Goal: Task Accomplishment & Management: Manage account settings

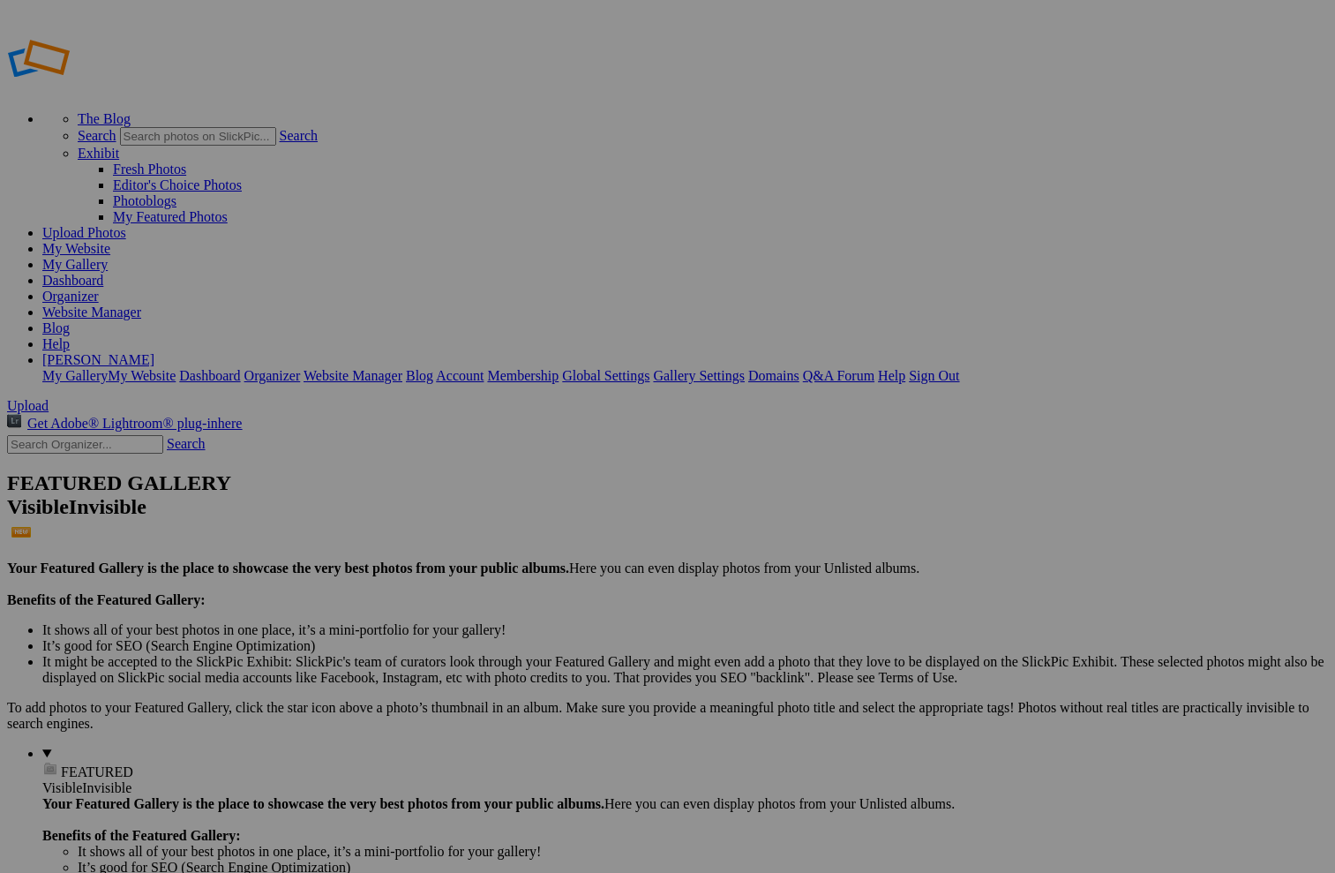
click at [506, 461] on input "[PERSON_NAME] 6th Birthday Party" at bounding box center [530, 470] width 192 height 19
type input "[PERSON_NAME] 6th Birthday Party"
click at [434, 495] on span at bounding box center [434, 502] width 0 height 15
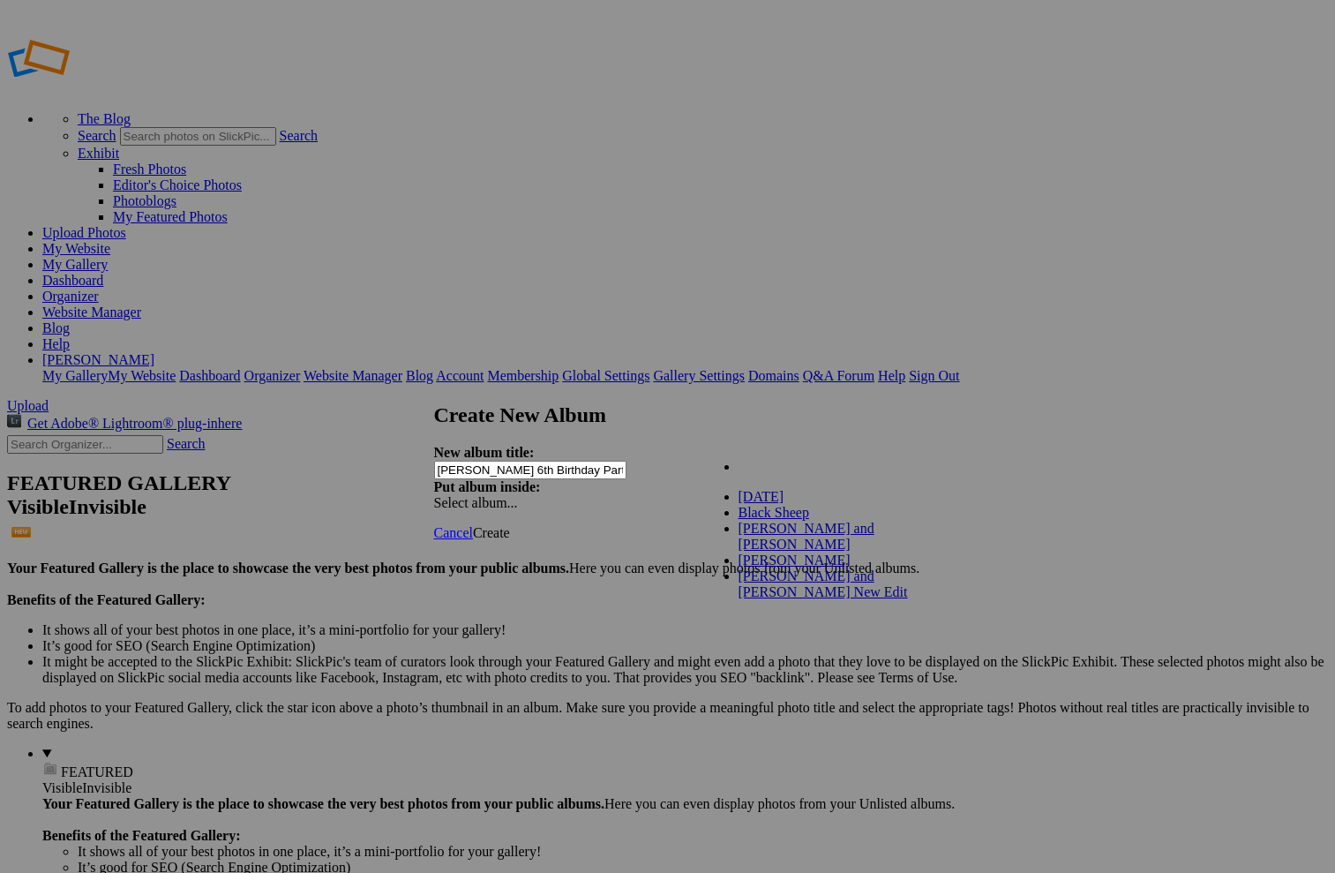
click at [895, 454] on div "My Albums [DATE] Black Sheep [DATE] Black Sheep Patch ceremony [PERSON_NAME] an…" at bounding box center [803, 457] width 200 height 25
click at [693, 525] on div "Cancel Create" at bounding box center [668, 533] width 468 height 16
click at [510, 525] on span "Create" at bounding box center [491, 532] width 37 height 15
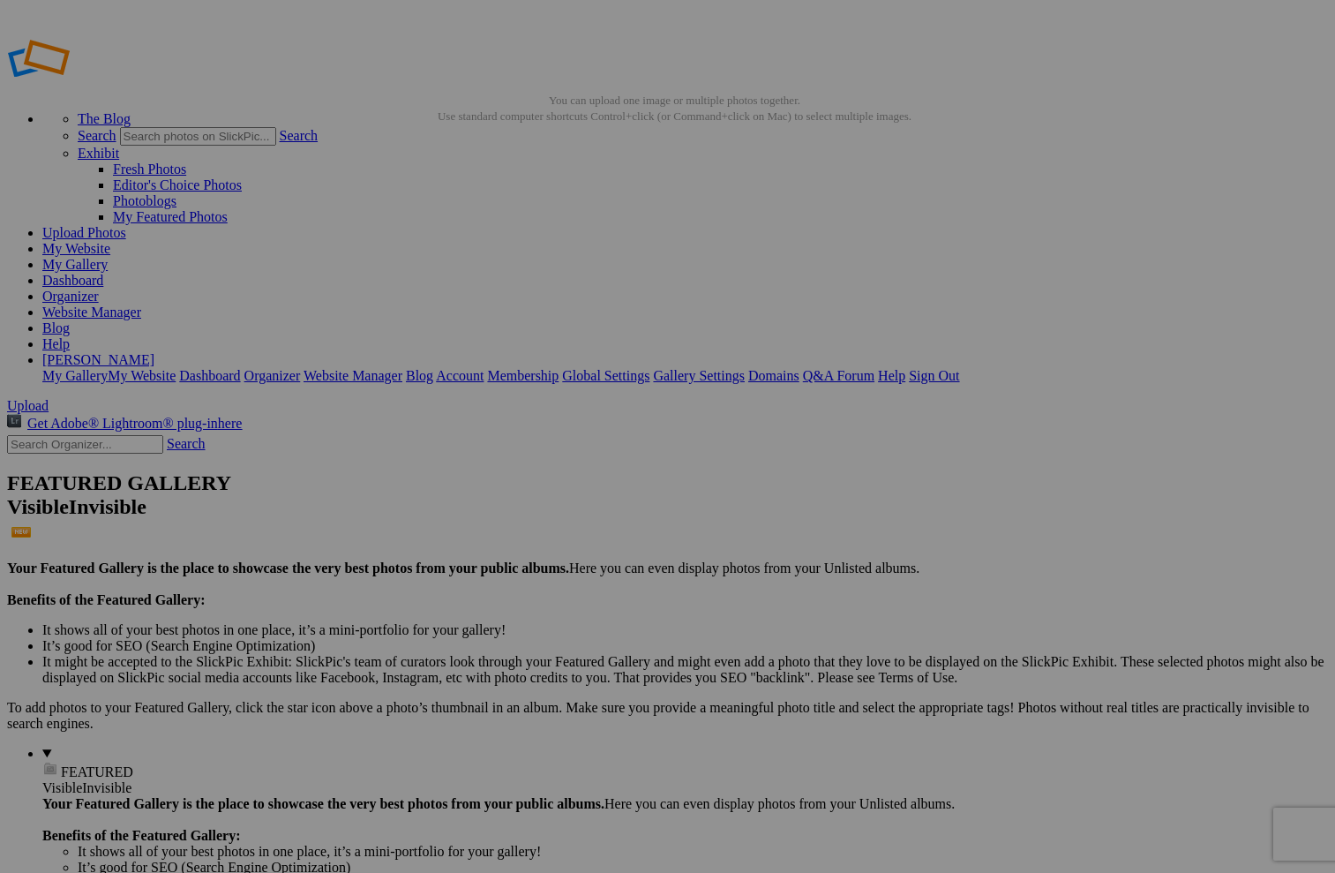
drag, startPoint x: 1111, startPoint y: 251, endPoint x: 1064, endPoint y: 202, distance: 68.0
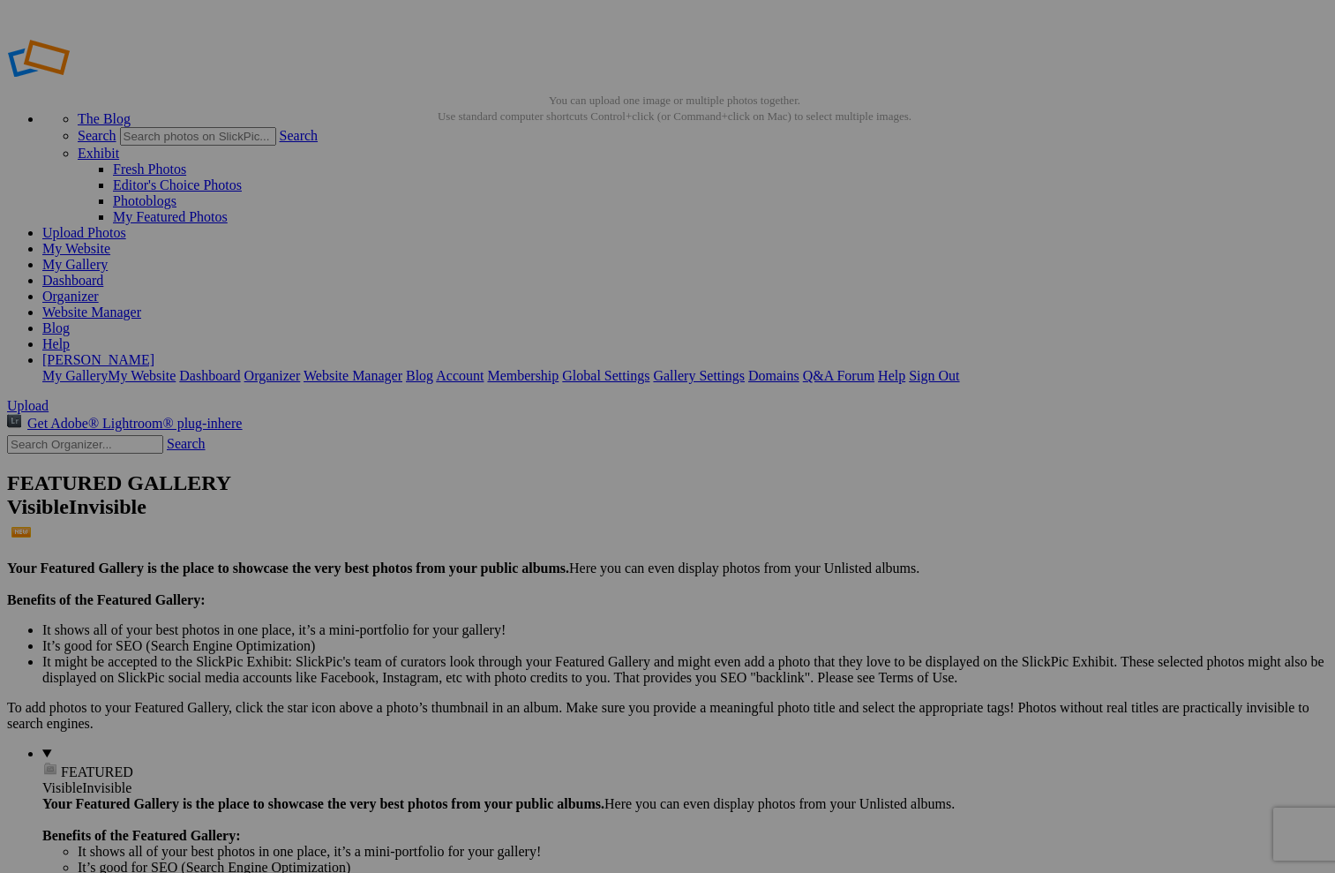
drag, startPoint x: 1117, startPoint y: 256, endPoint x: 245, endPoint y: 223, distance: 871.8
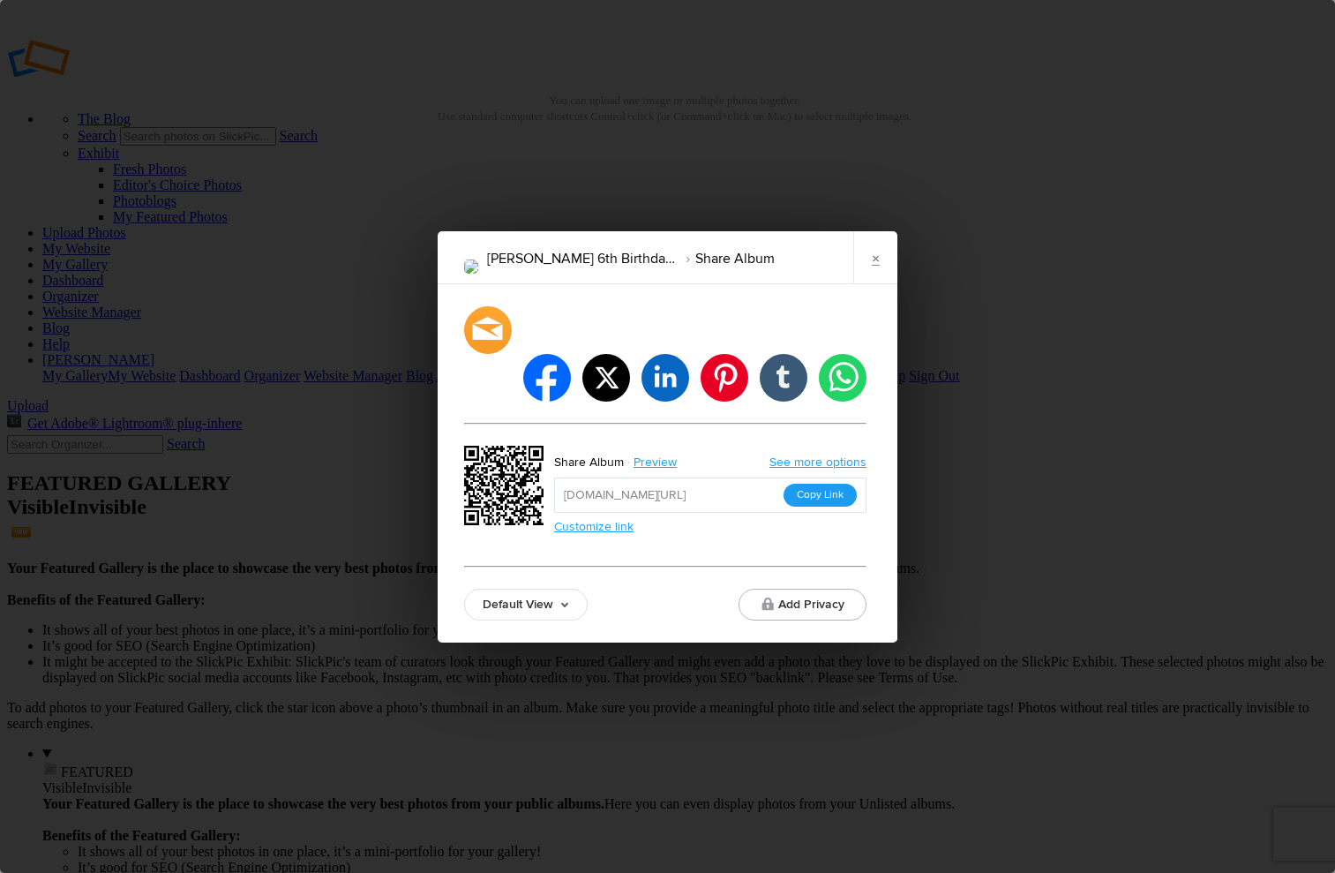
click at [824, 484] on button "Copy Link" at bounding box center [820, 495] width 73 height 23
click at [876, 278] on link "×" at bounding box center [876, 257] width 44 height 53
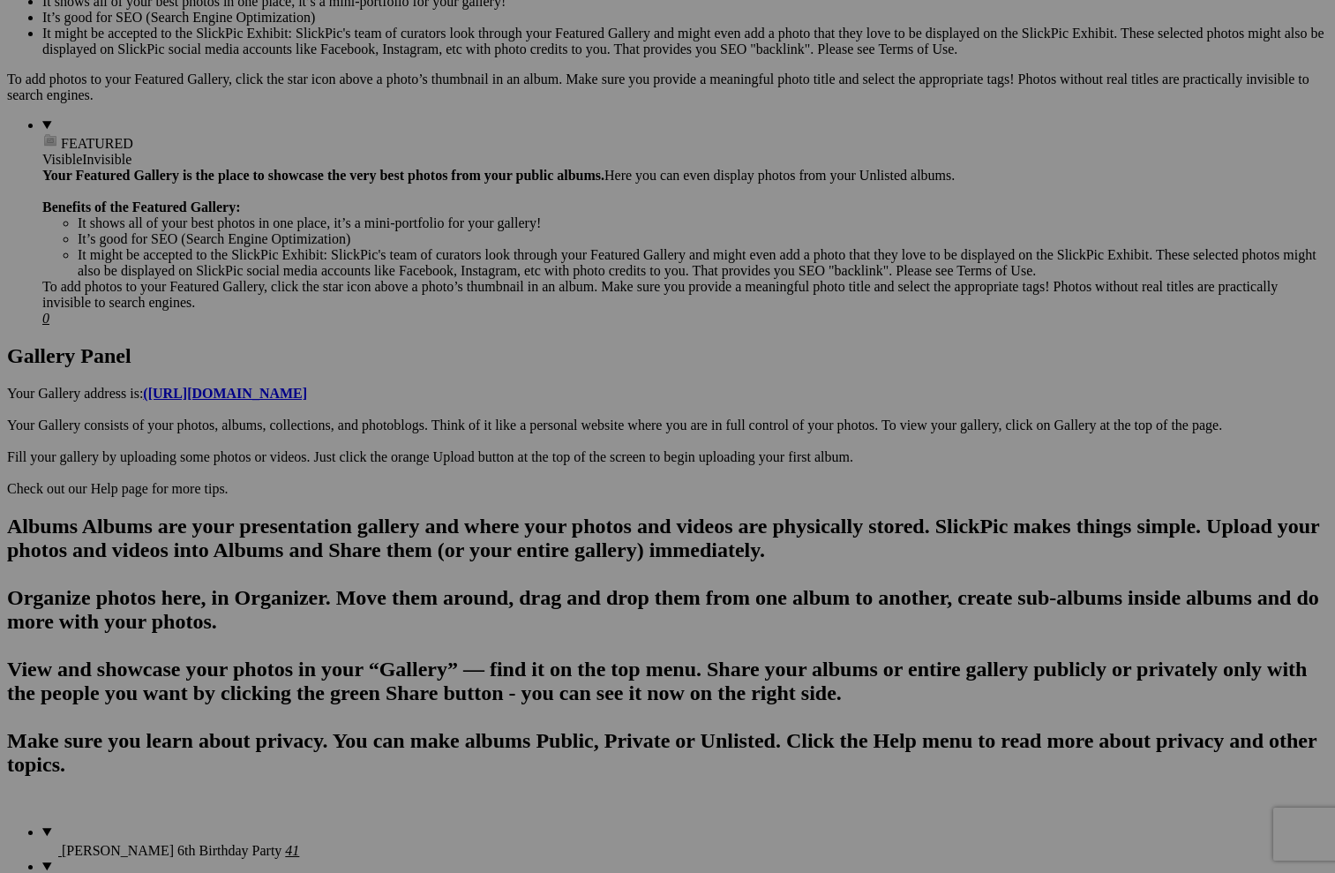
scroll to position [634, 0]
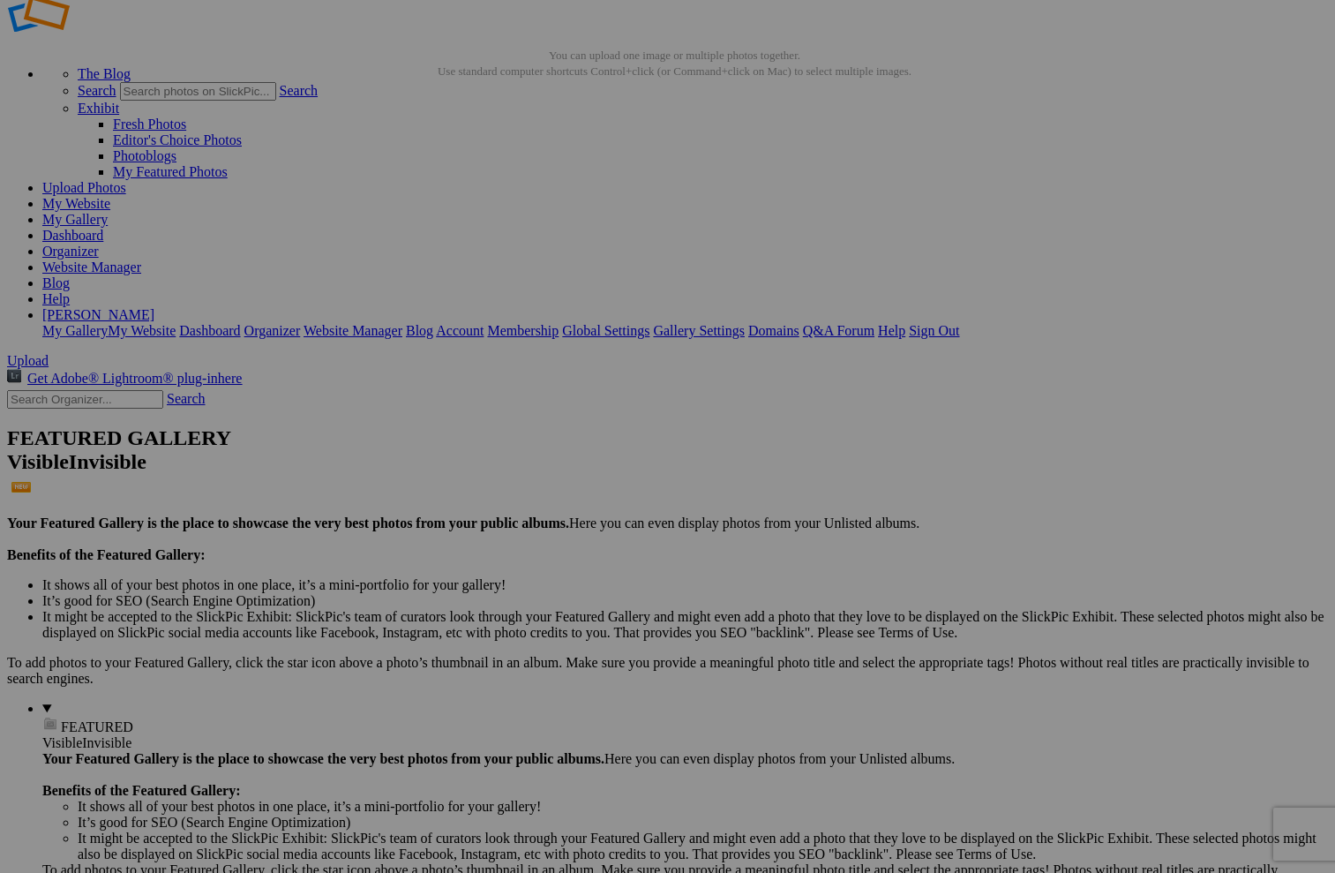
scroll to position [0, 0]
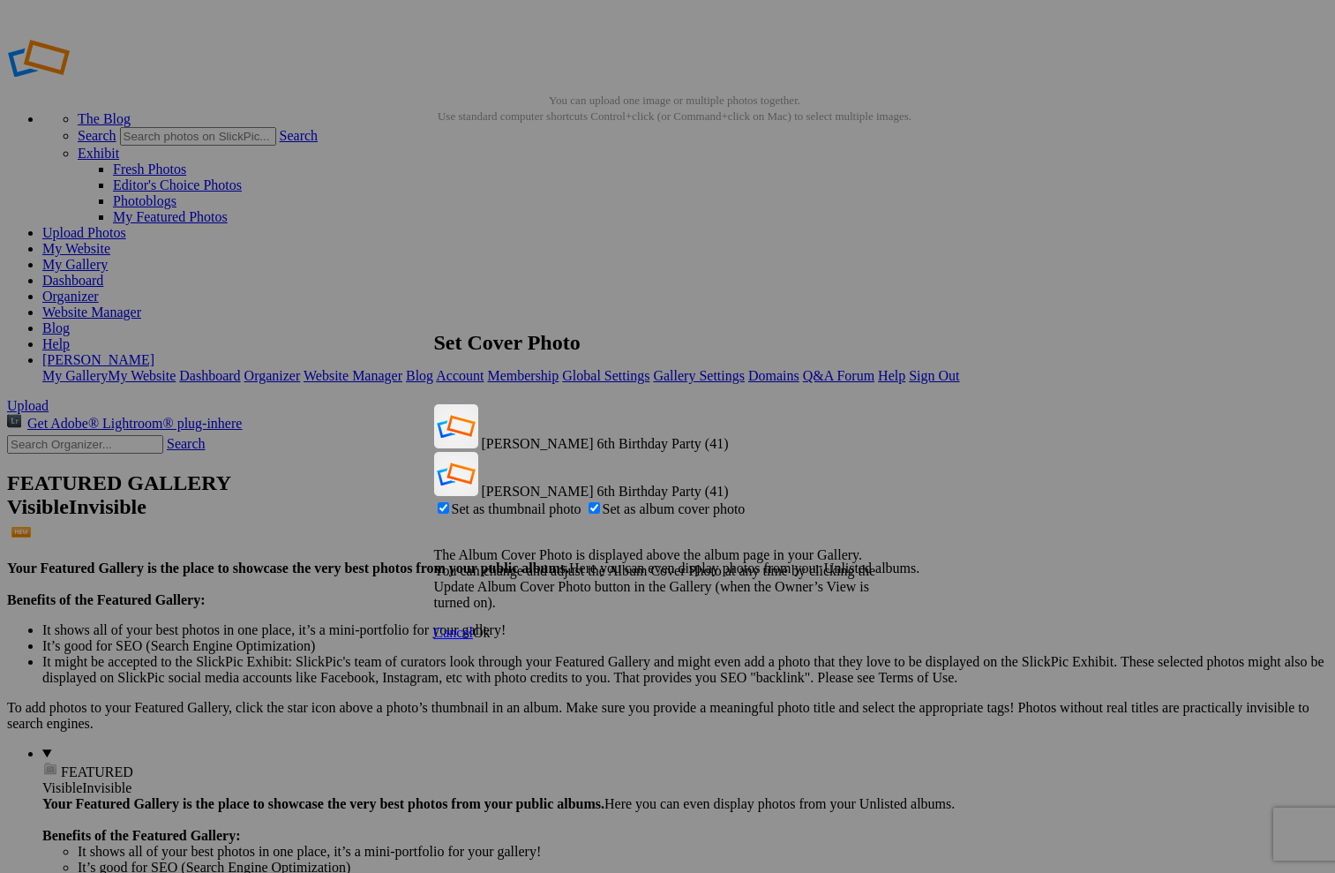
click at [491, 625] on span "Ok" at bounding box center [482, 632] width 18 height 15
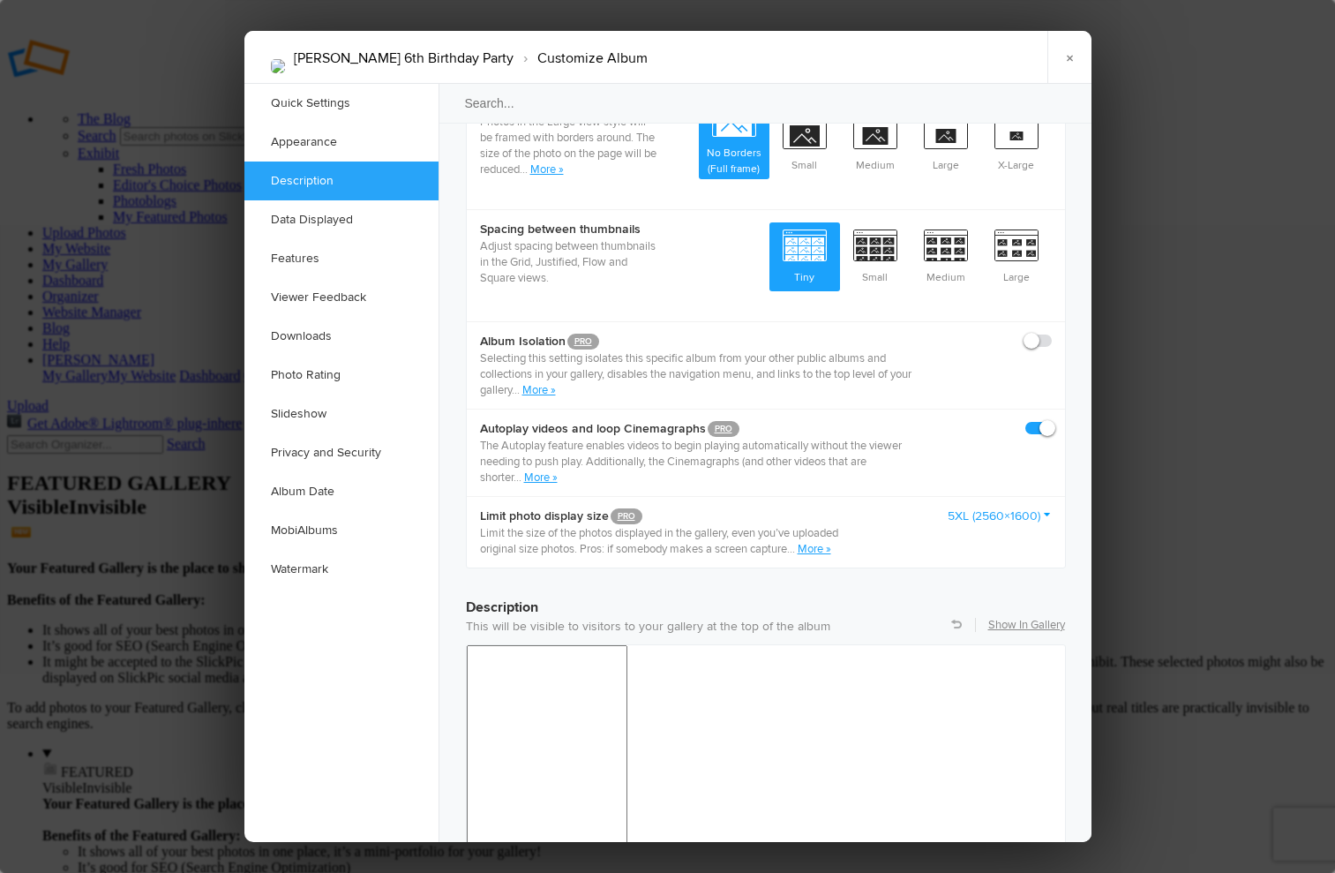
scroll to position [953, 0]
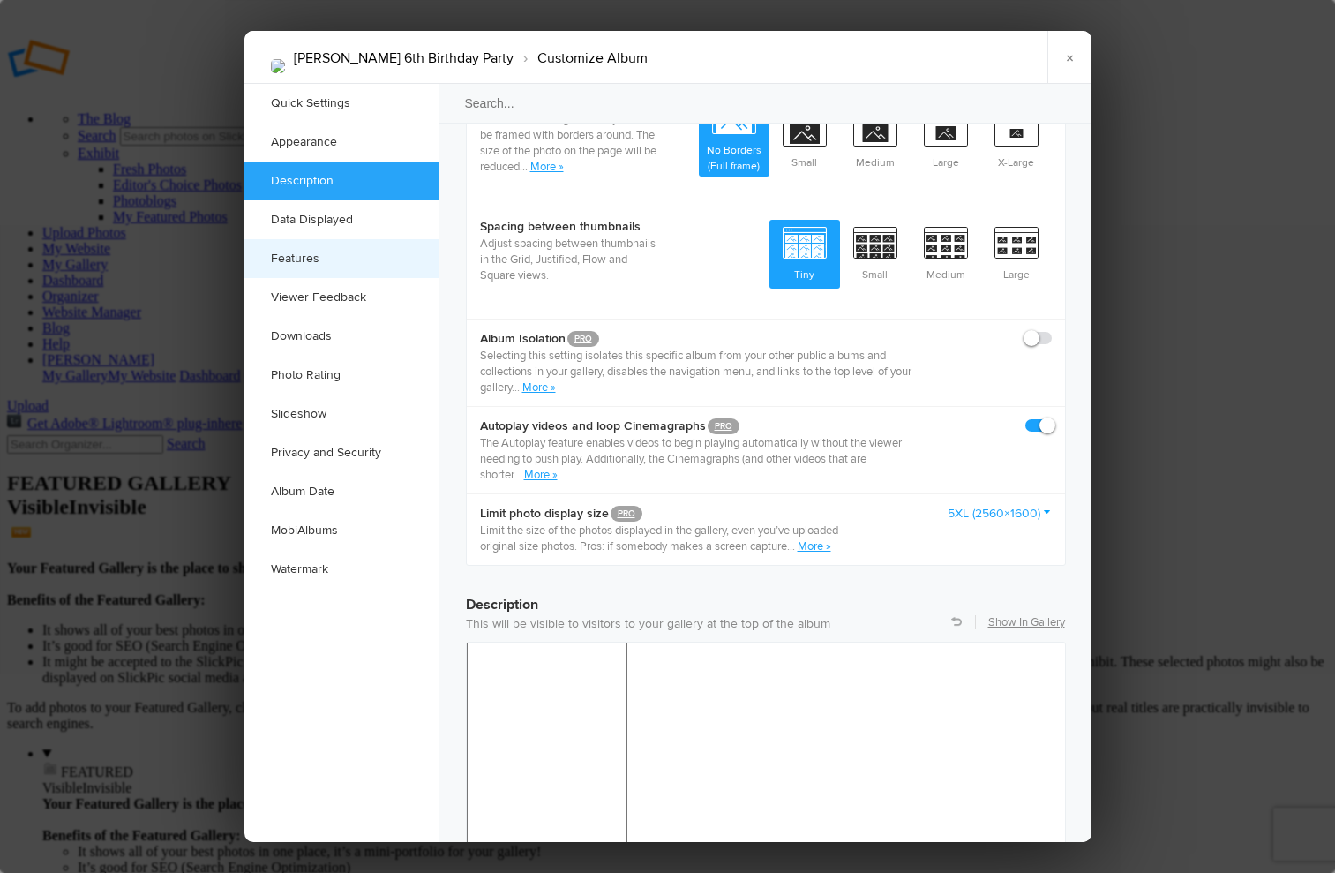
click at [341, 259] on link "Features" at bounding box center [342, 258] width 194 height 39
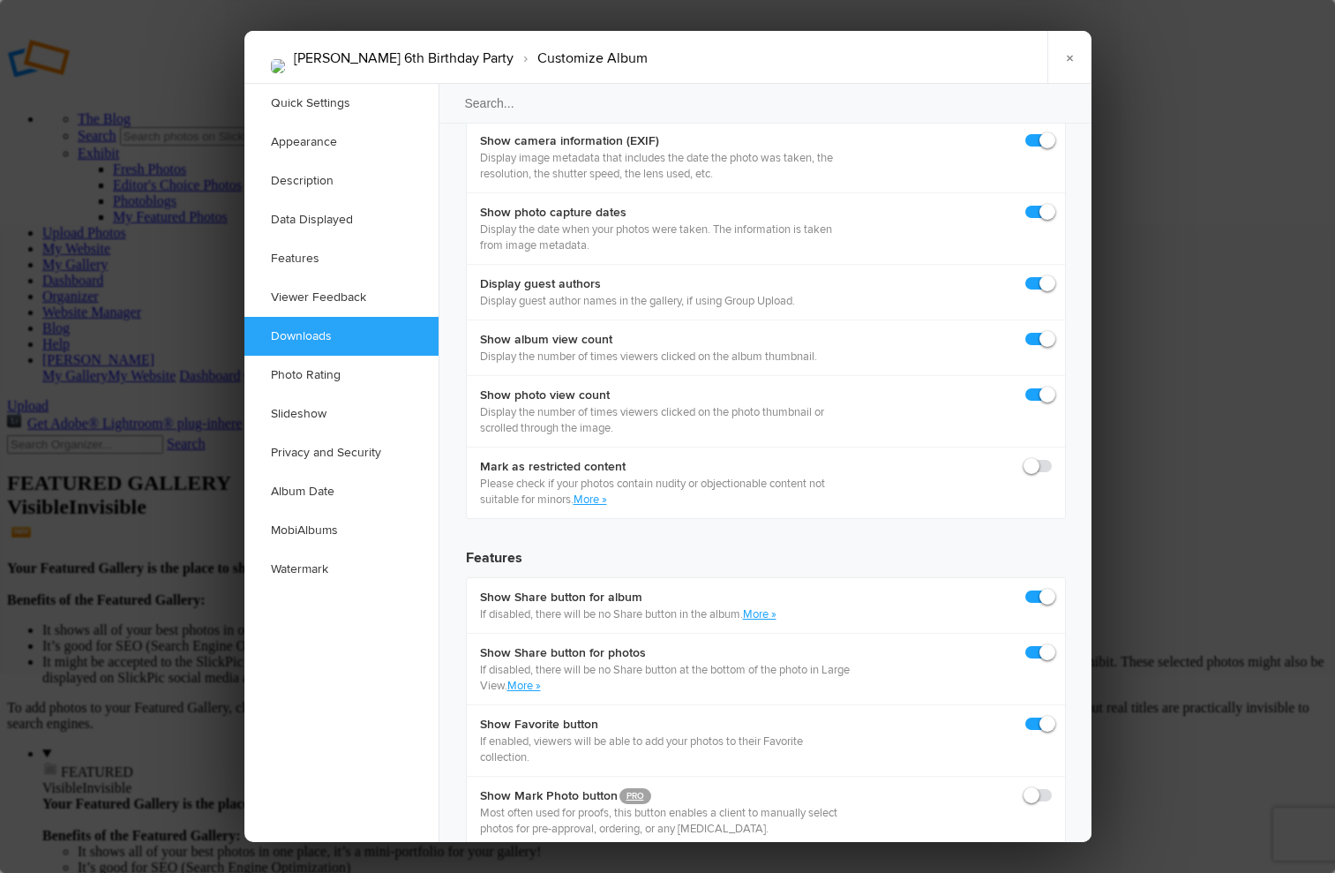
scroll to position [2577, 0]
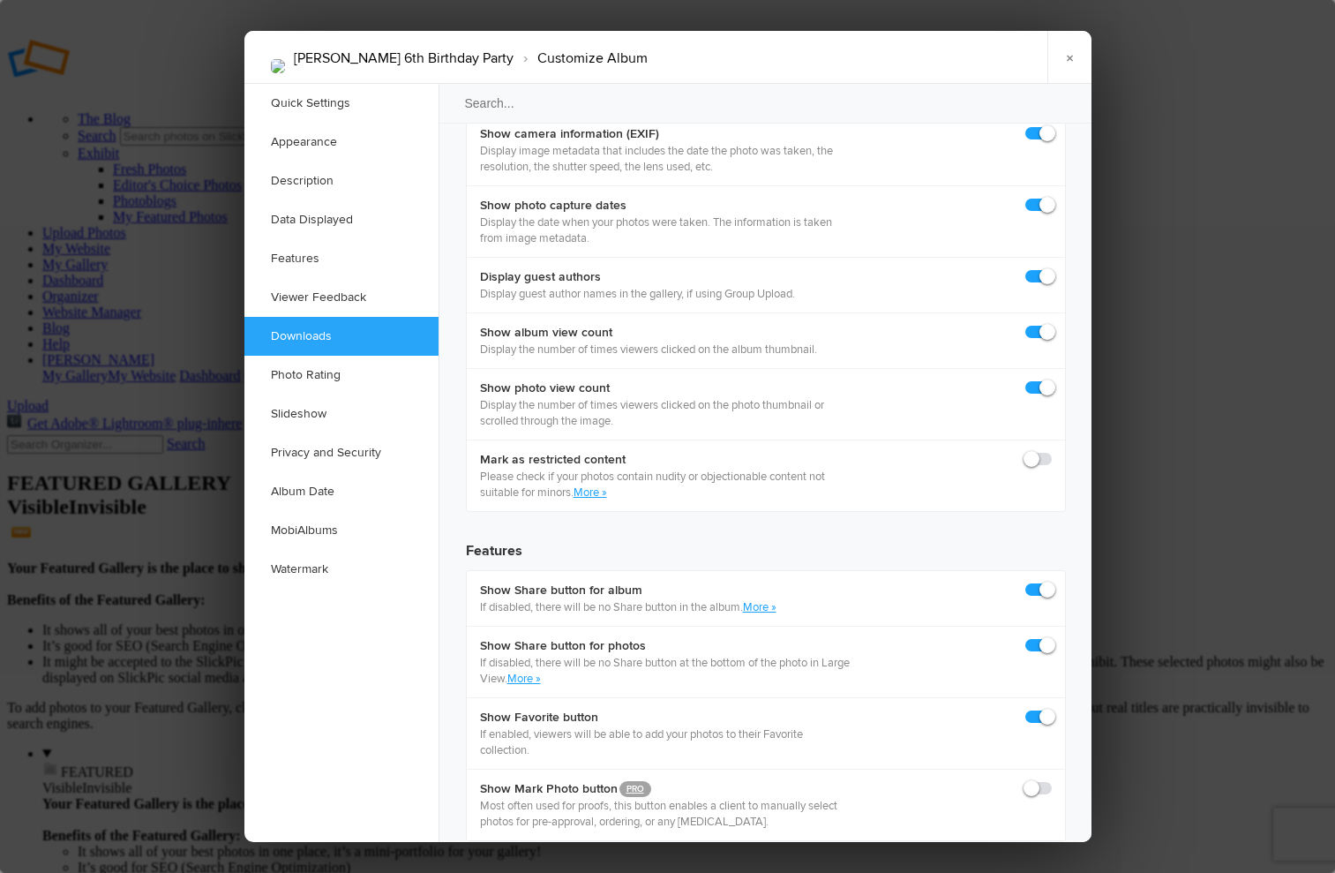
checkbox input "true"
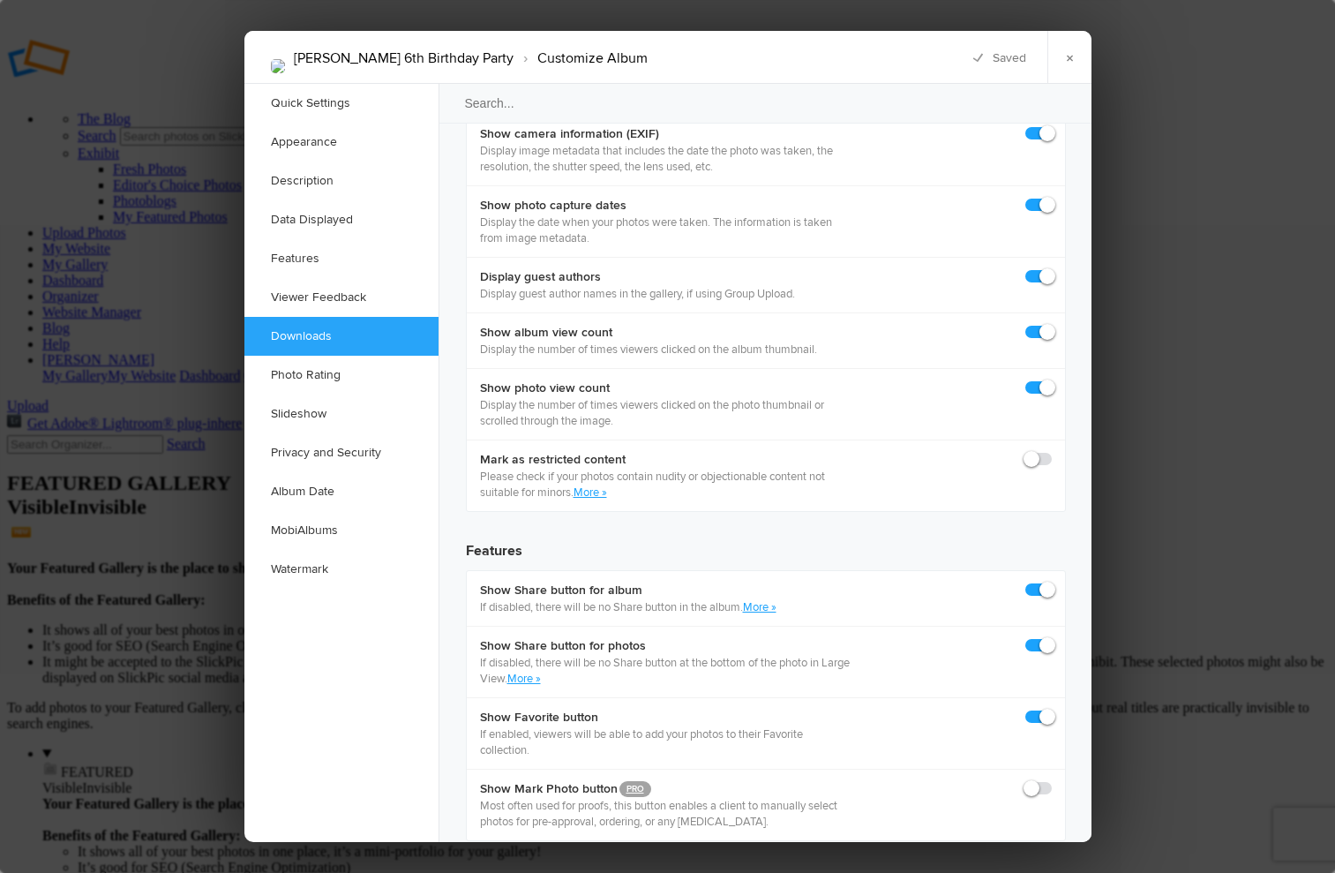
checkbox input "true"
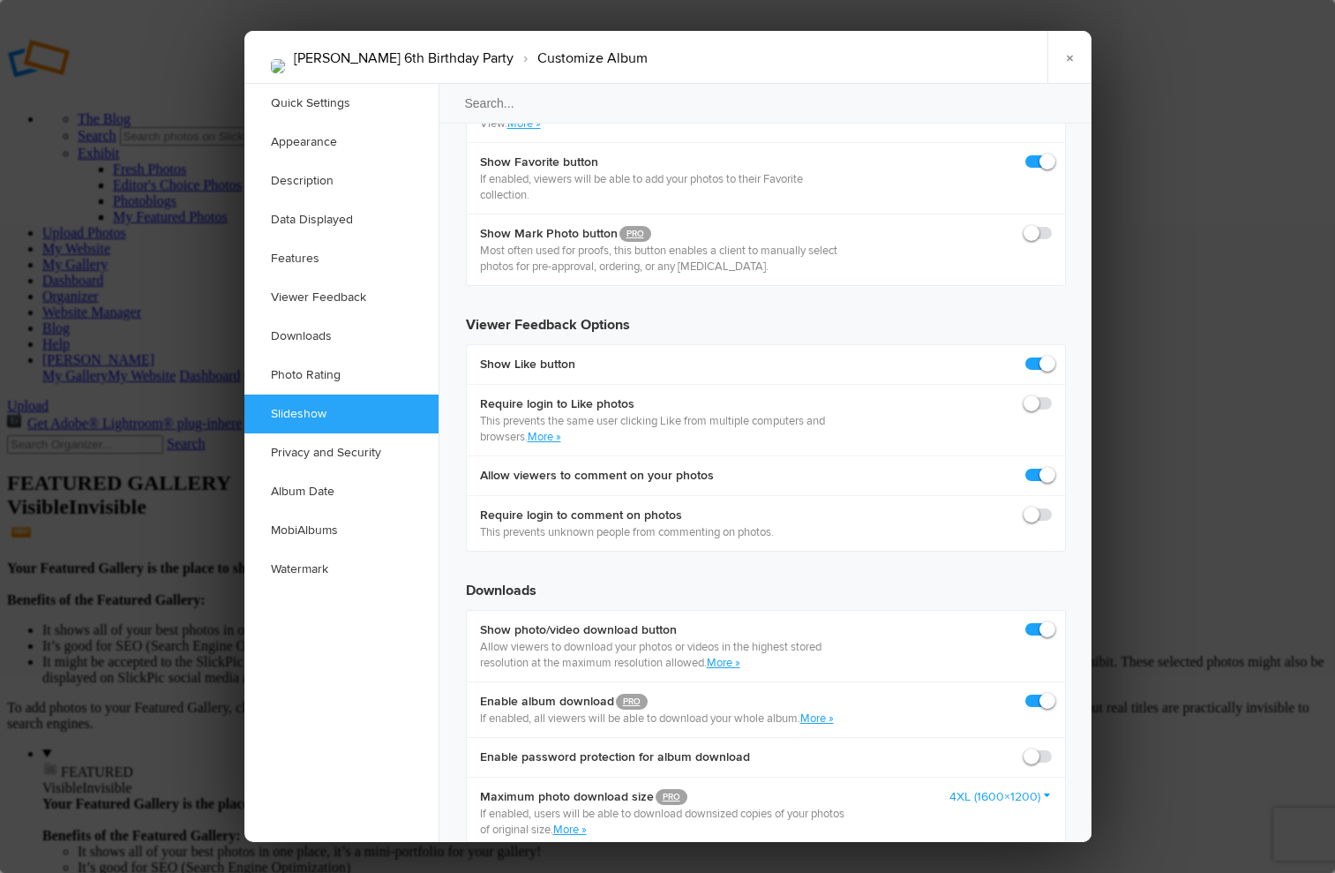
scroll to position [3137, 0]
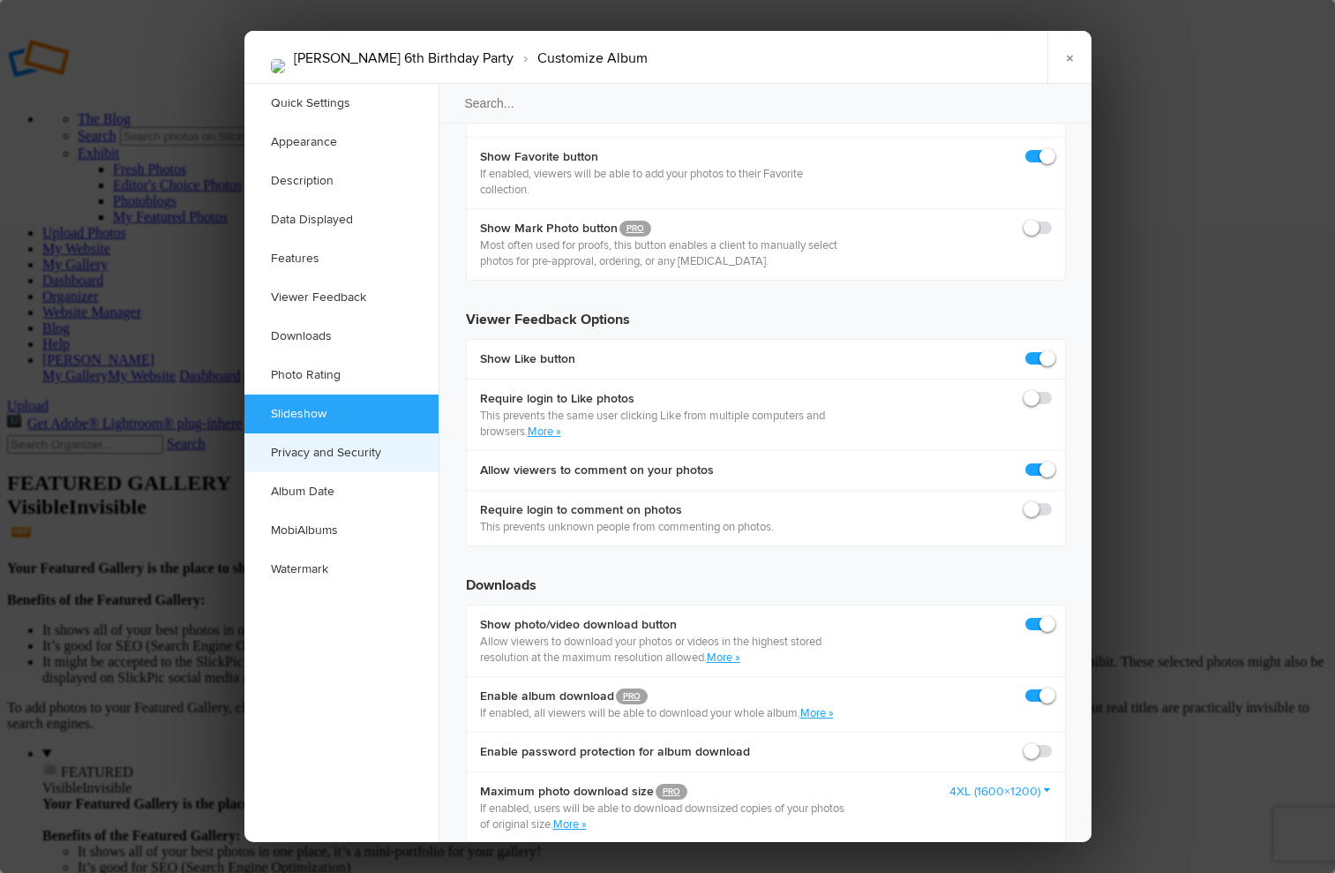
click at [343, 450] on link "Privacy and Security" at bounding box center [342, 452] width 194 height 39
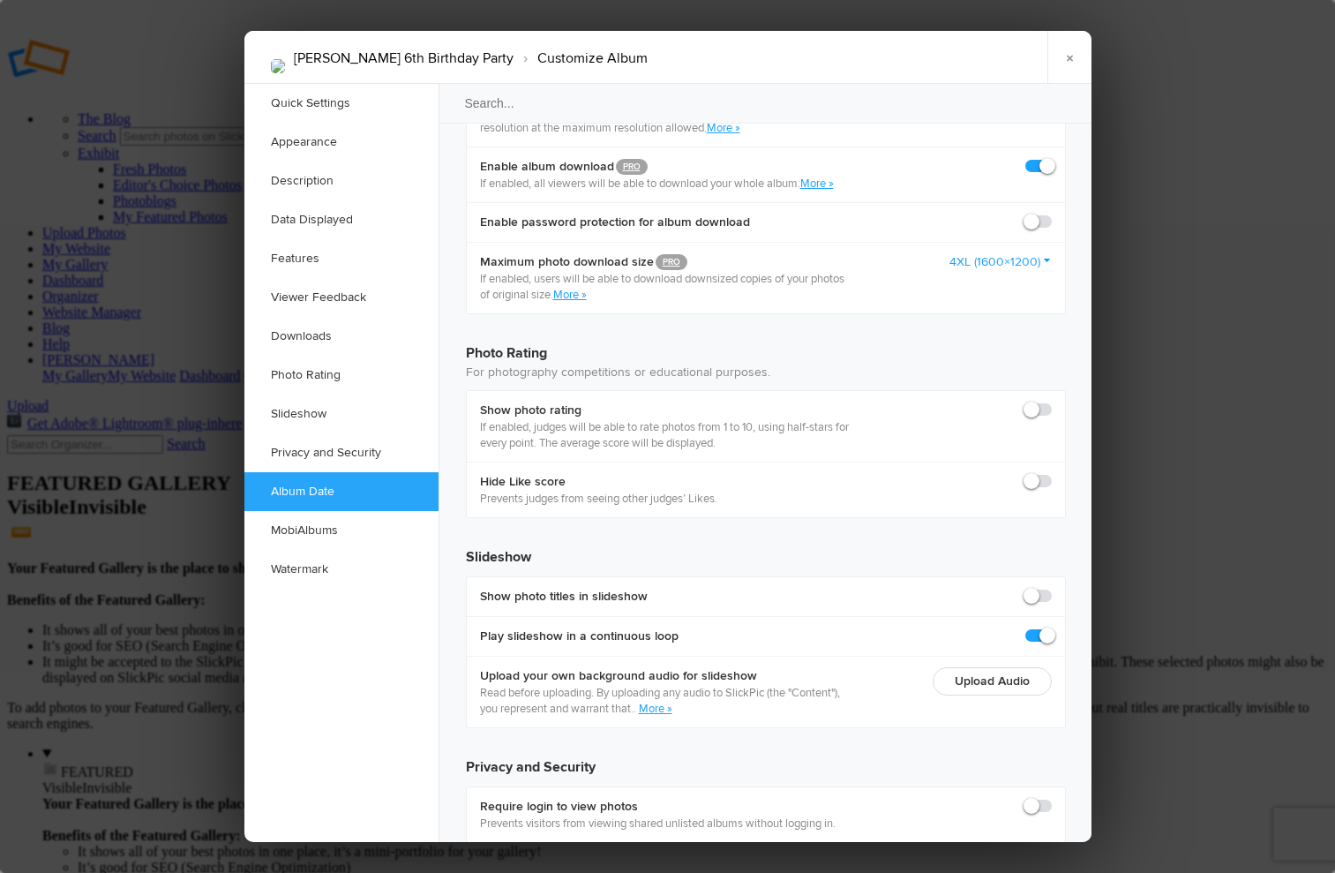
scroll to position [3803, 0]
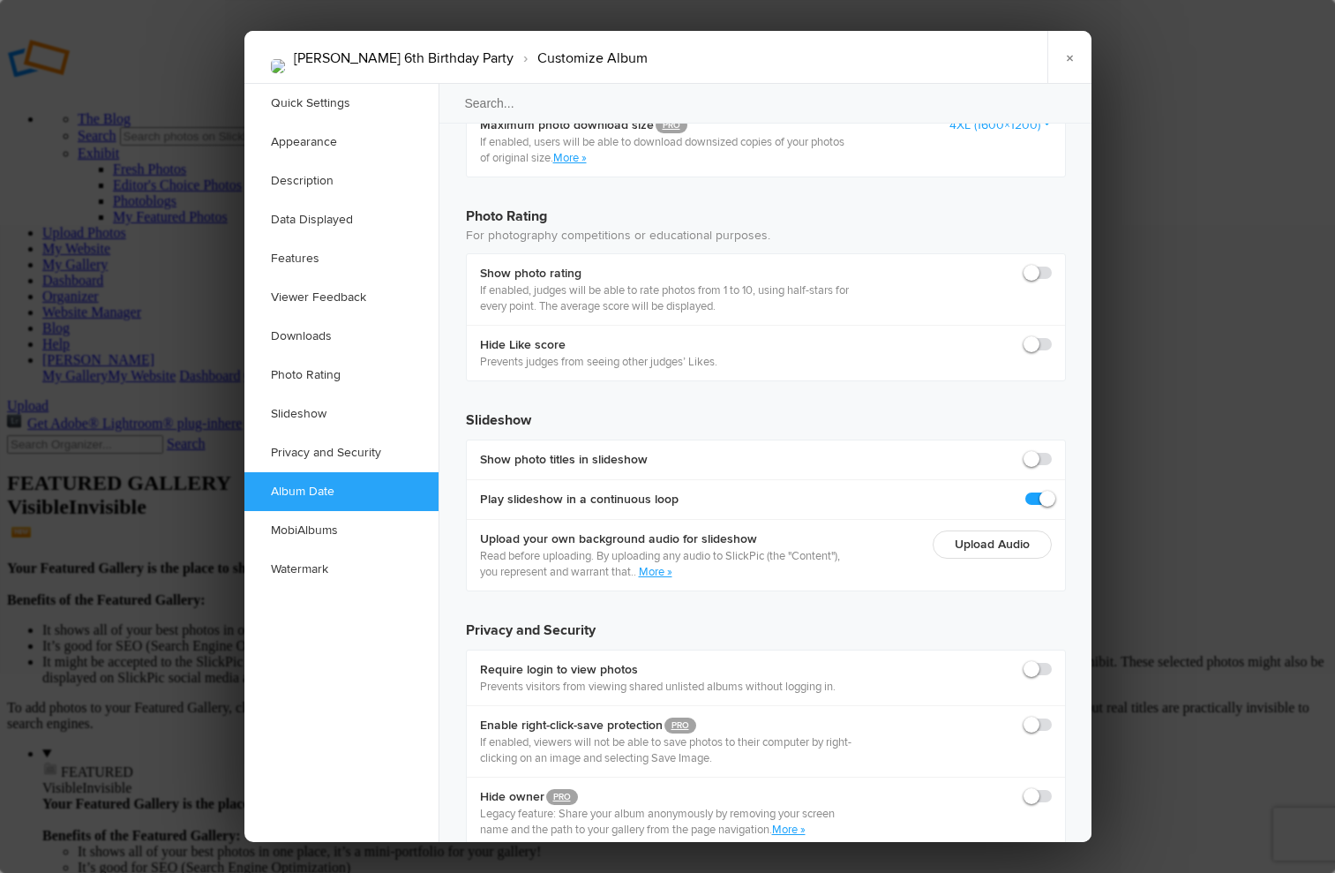
click at [374, 727] on ul "Quick Settings Appearance Description Data Displayed Features Viewer Feedback D…" at bounding box center [342, 463] width 194 height 759
click at [1067, 56] on link "×" at bounding box center [1070, 57] width 44 height 53
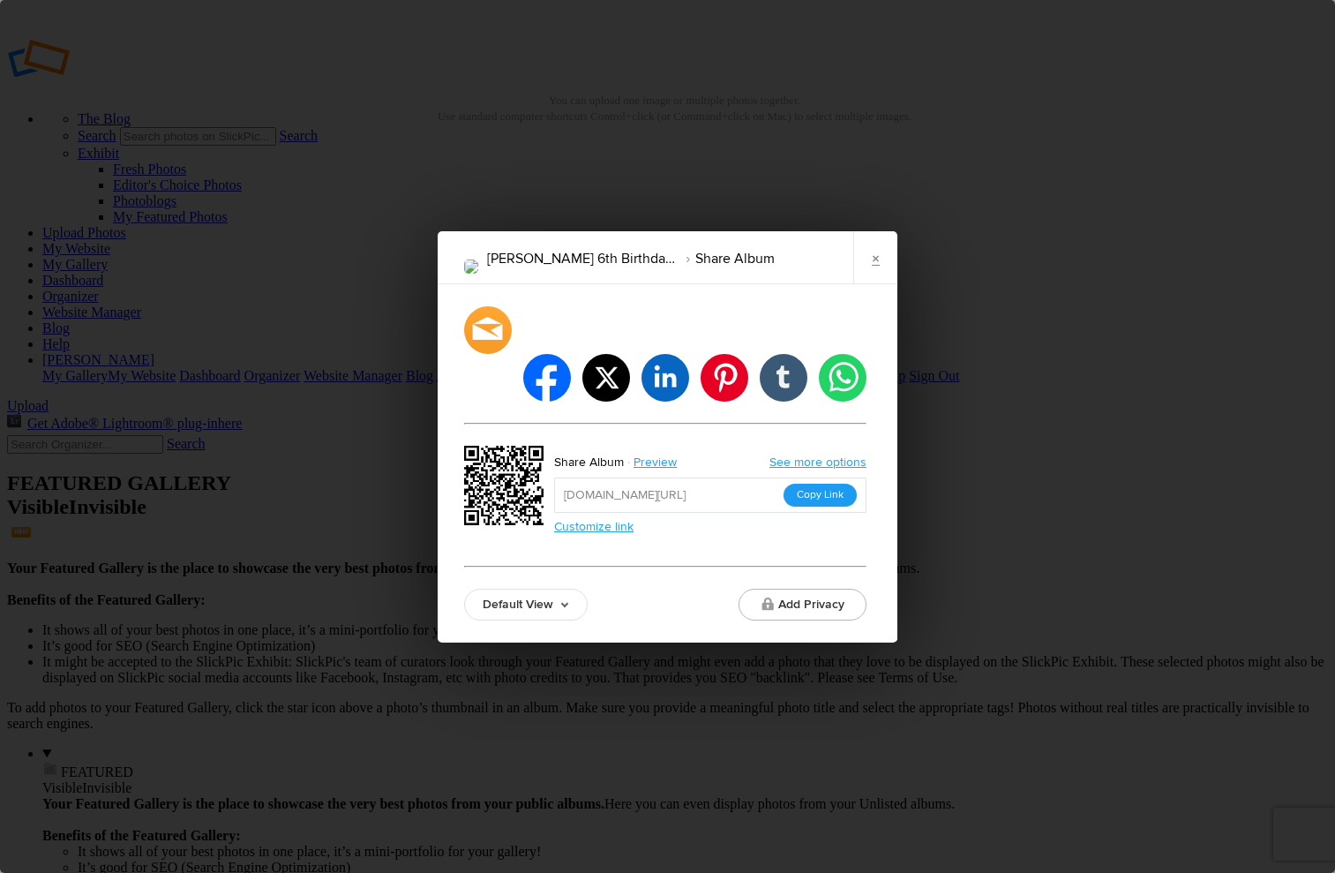
click at [838, 484] on button "Copy Link" at bounding box center [820, 495] width 73 height 23
